Goal: Find specific page/section: Find specific page/section

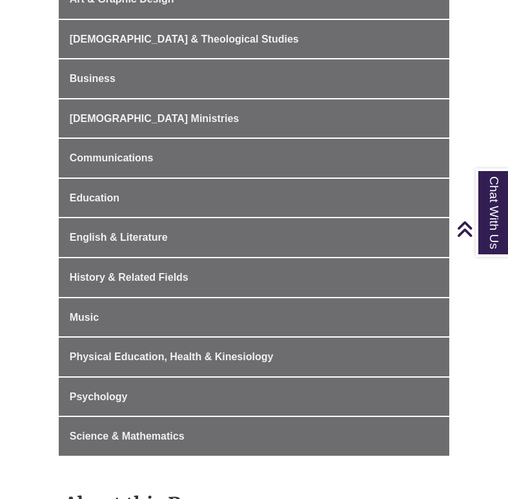
scroll to position [476, 0]
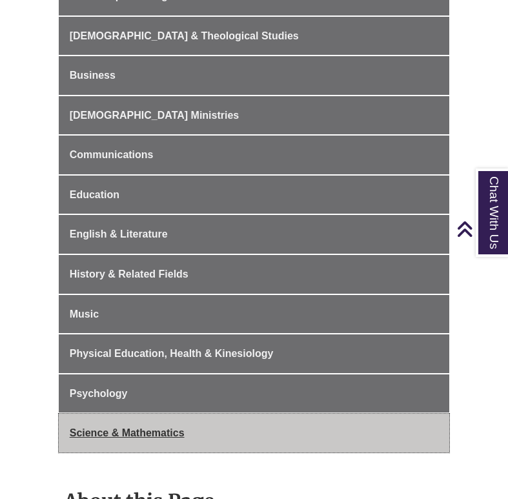
click at [150, 431] on span "Science & Mathematics" at bounding box center [127, 432] width 115 height 11
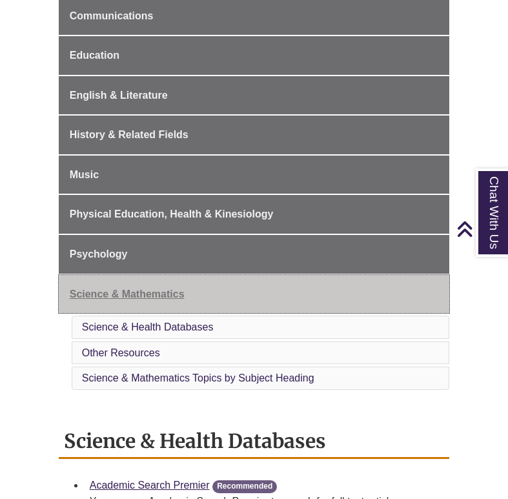
scroll to position [551, 0]
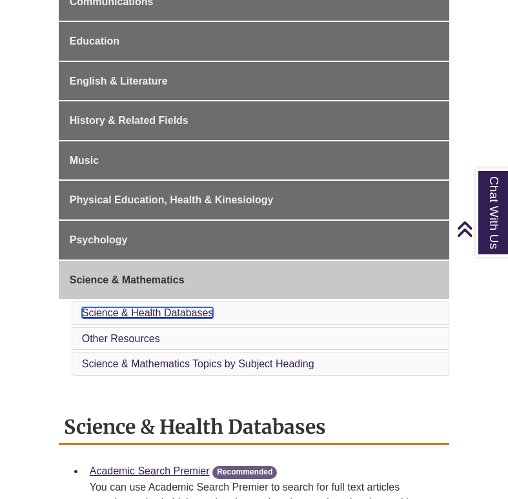
click at [173, 310] on link "Science & Health Databases" at bounding box center [148, 312] width 132 height 11
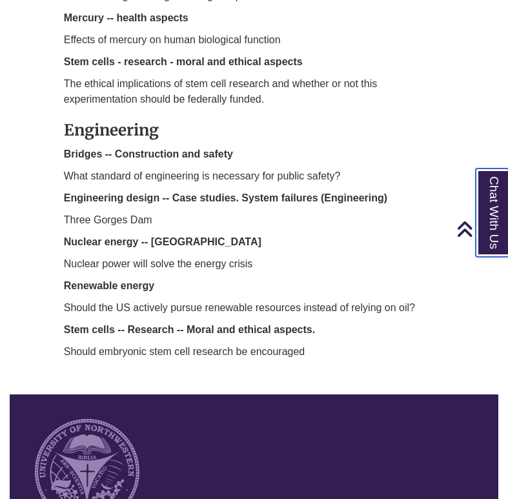
scroll to position [2514, 0]
